Goal: Transaction & Acquisition: Purchase product/service

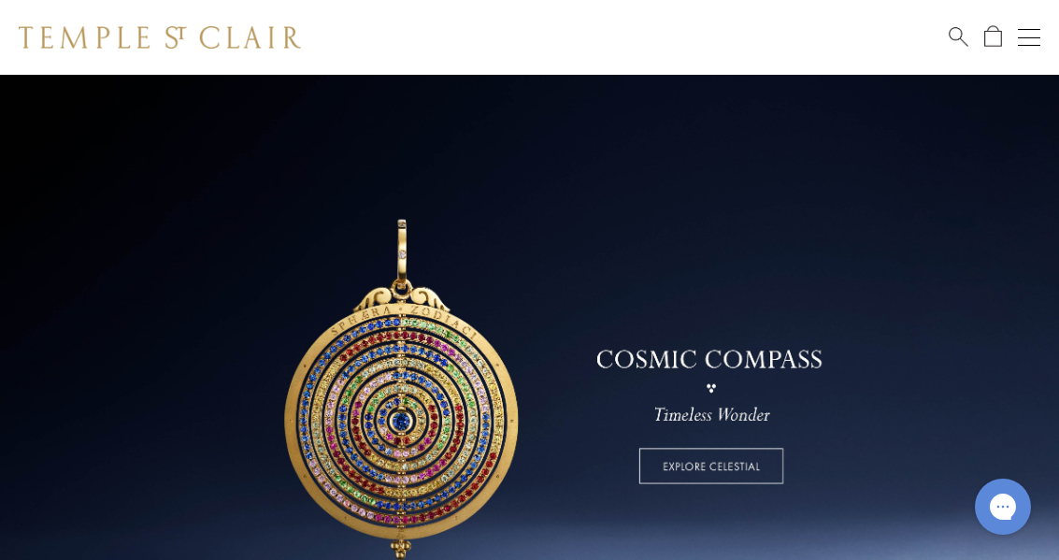
click at [1022, 46] on button "Open navigation" at bounding box center [1028, 37] width 22 height 22
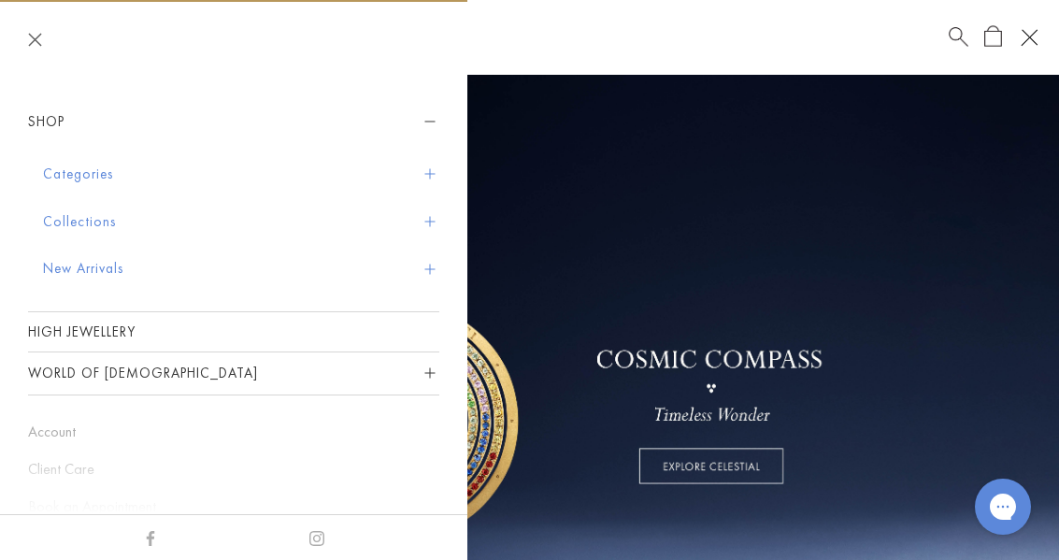
click at [435, 166] on button "Categories" at bounding box center [241, 174] width 396 height 48
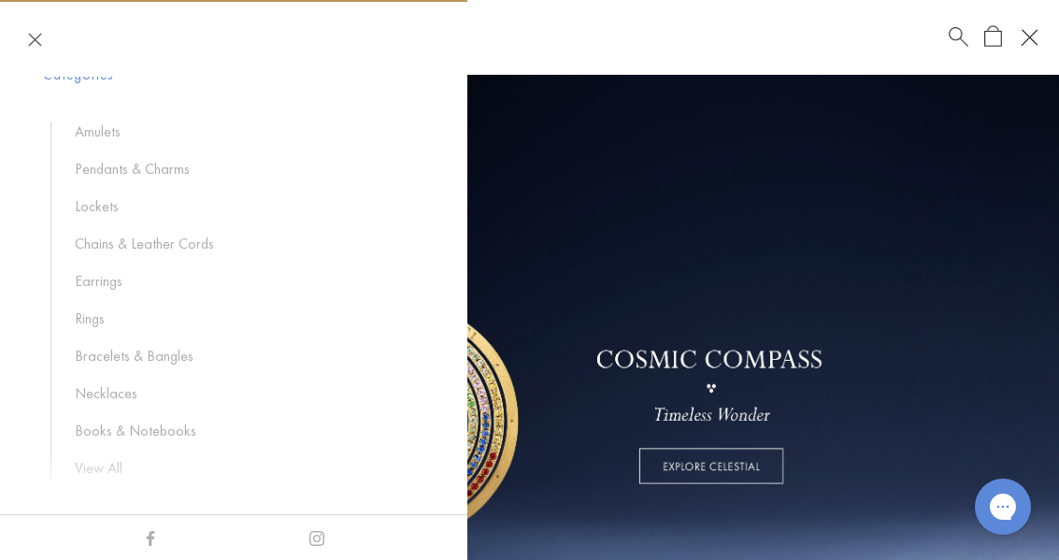
scroll to position [100, 0]
click at [420, 321] on link "Rings" at bounding box center [248, 317] width 346 height 21
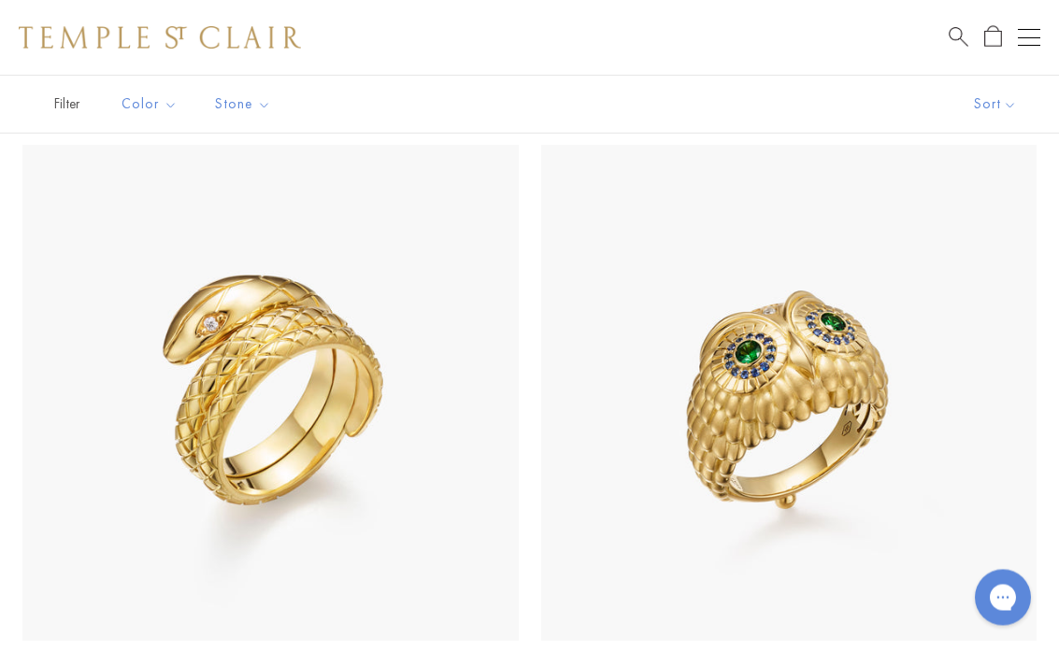
scroll to position [804, 0]
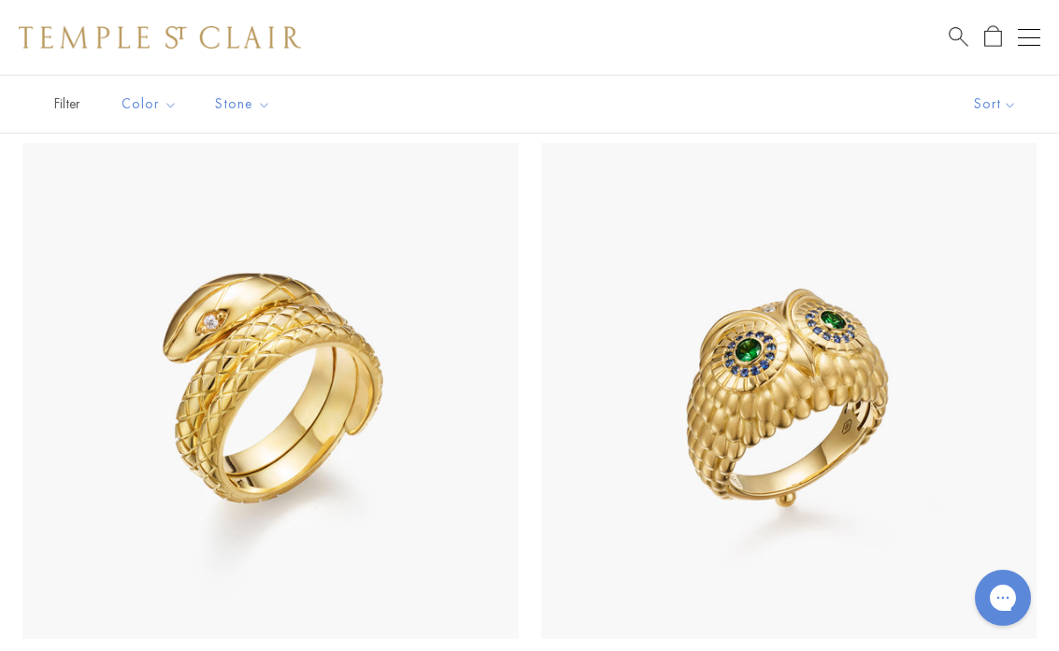
click at [465, 283] on img at bounding box center [270, 391] width 496 height 496
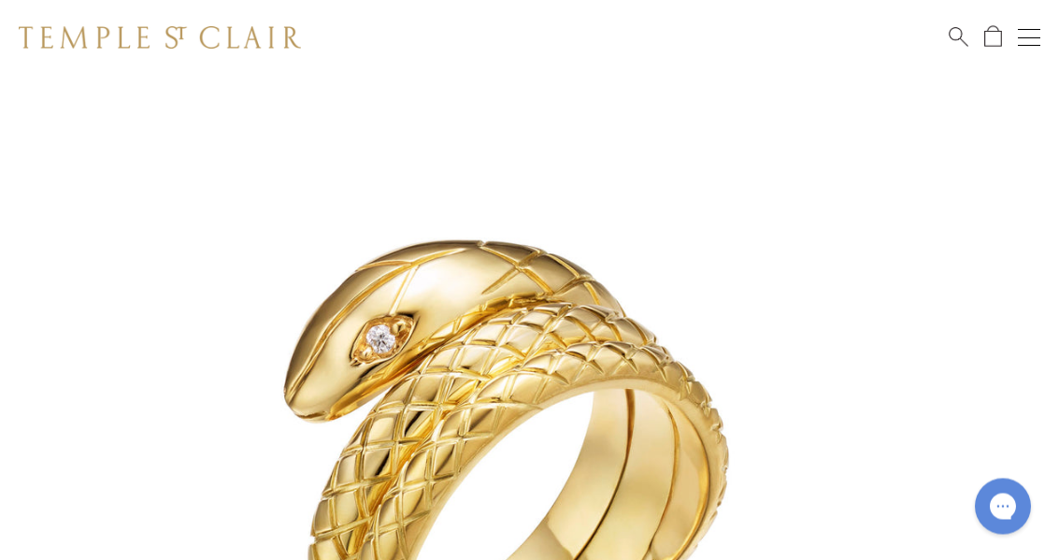
scroll to position [88, 0]
